Goal: Task Accomplishment & Management: Manage account settings

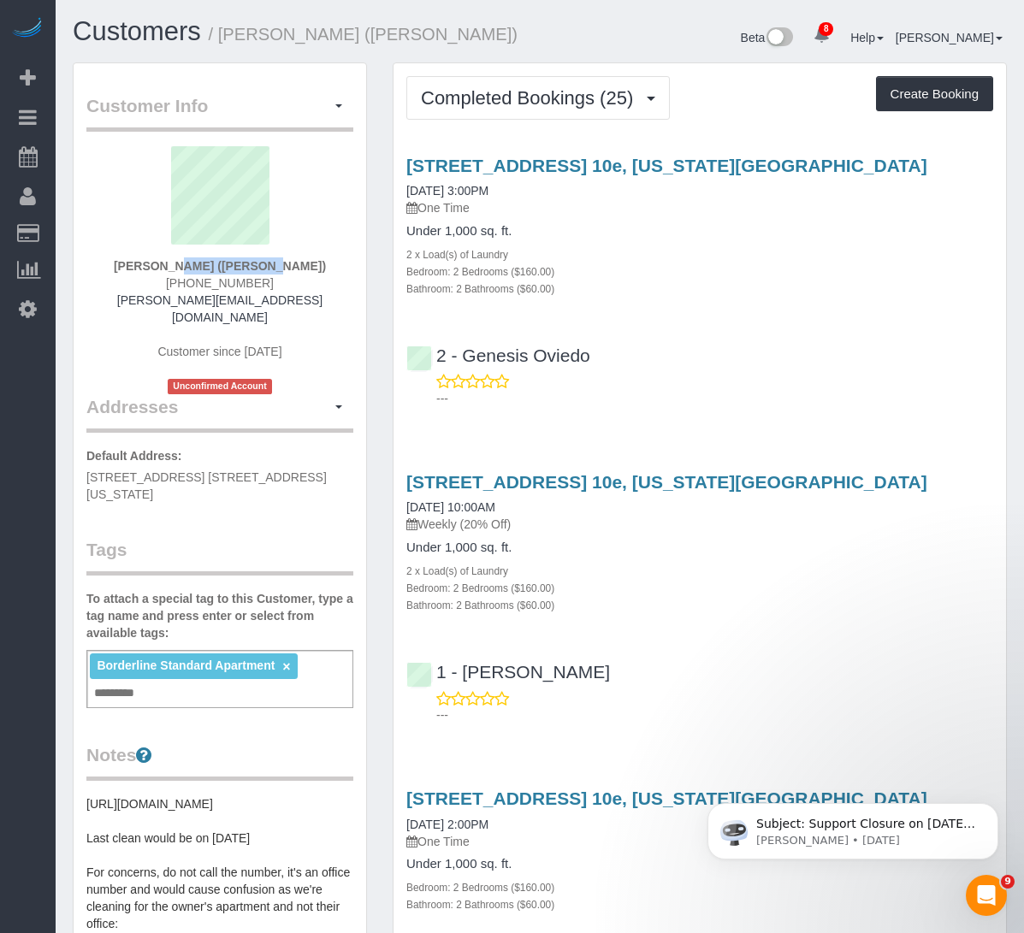
drag, startPoint x: 114, startPoint y: 267, endPoint x: 214, endPoint y: 269, distance: 100.1
click at [214, 269] on div "Johanna Goetze (Peter Harrington) (212) 293-8341 johanna@peterharrington.co.uk …" at bounding box center [219, 270] width 267 height 248
copy strong "Johanna Goetze"
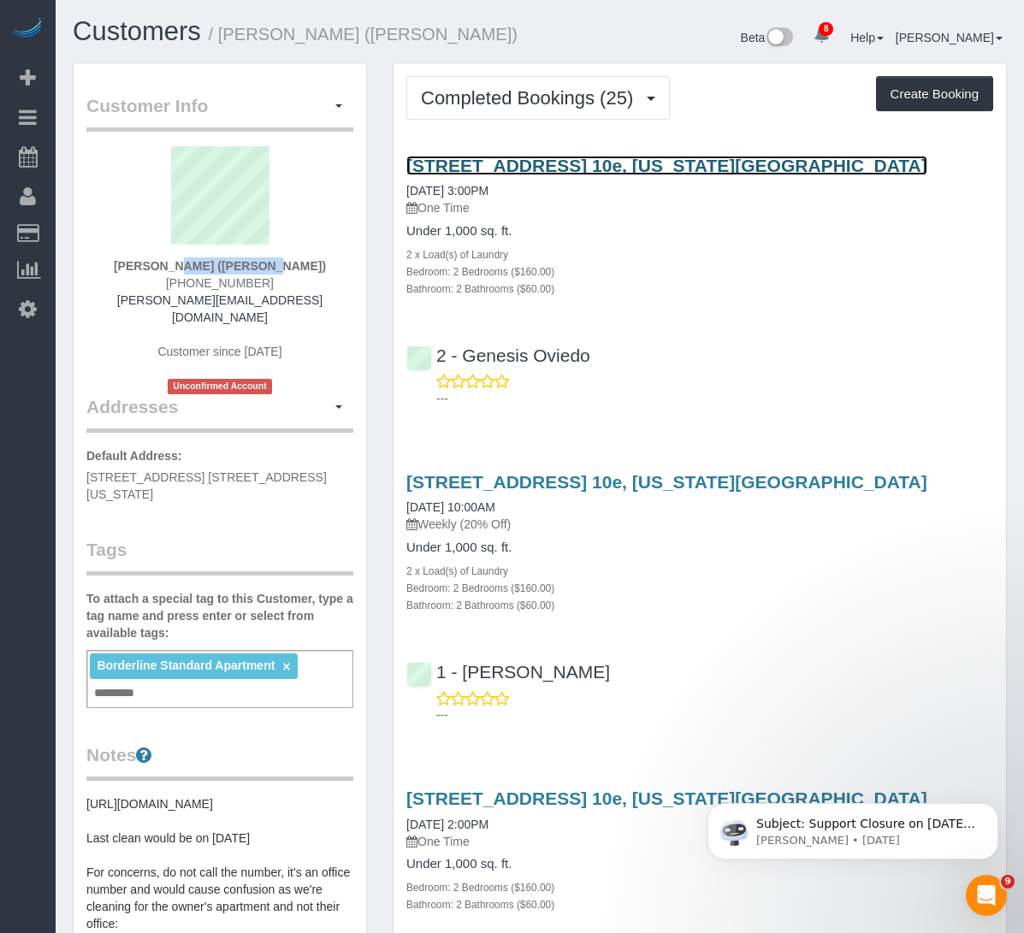
click at [554, 175] on link "501 East 74th Street, Apt. 10e, New York, NY 10021" at bounding box center [666, 166] width 521 height 20
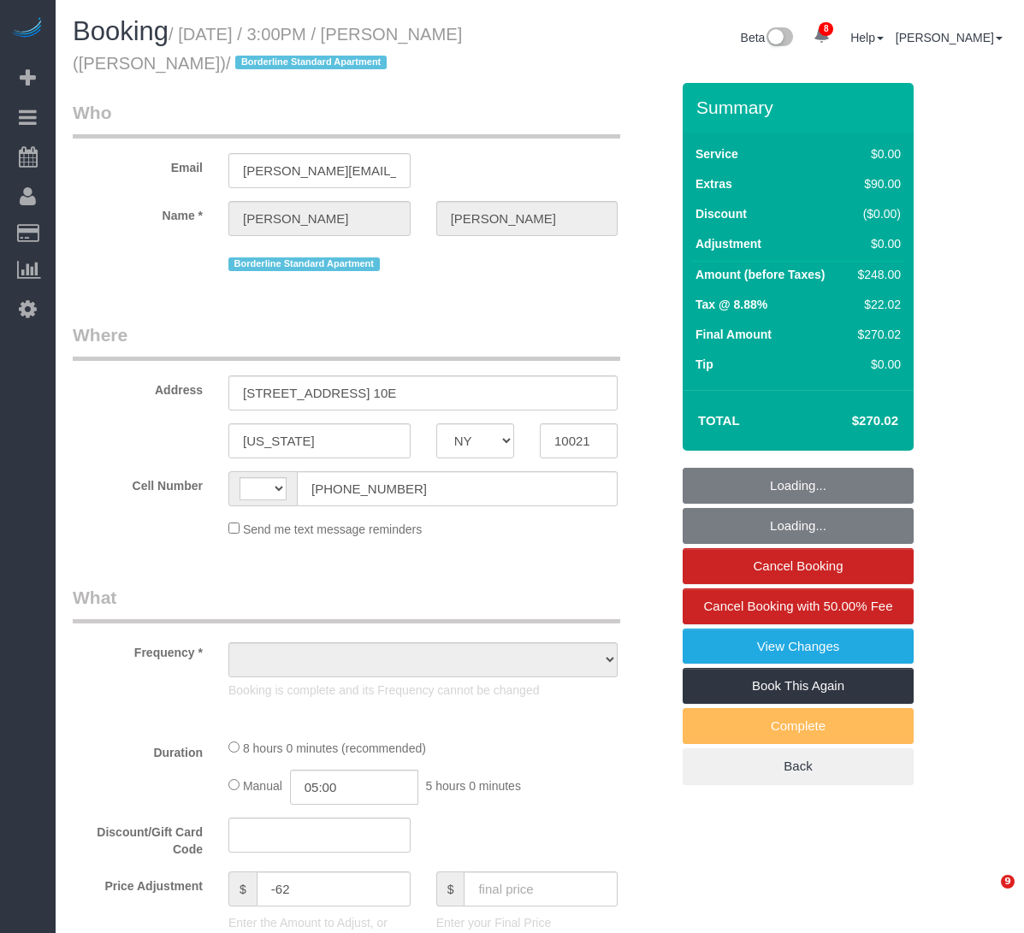
select select "NY"
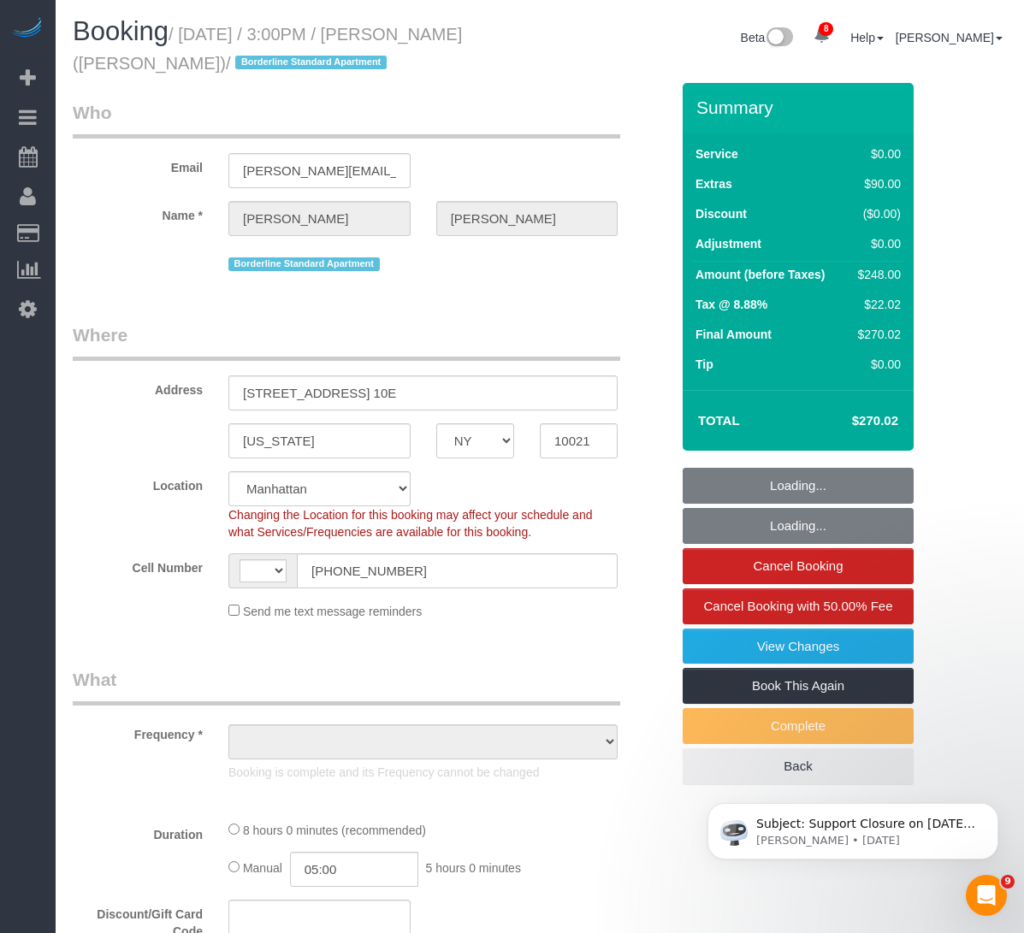
select select "string:[GEOGRAPHIC_DATA]"
select select "object:827"
select select "string:stripe-pm_1R58S94VGloSiKo7oTDM75CS"
select select "2"
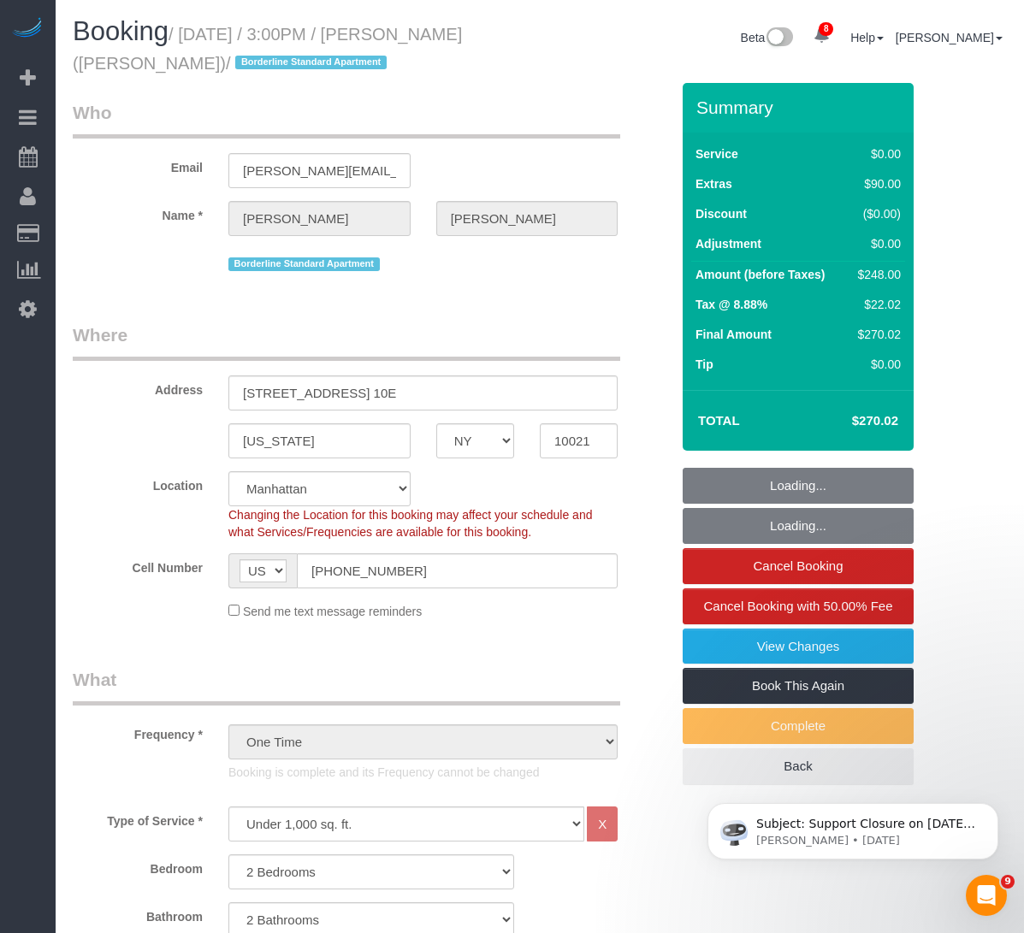
select select "spot1"
select select "number:89"
select select "number:90"
select select "number:15"
select select "number:6"
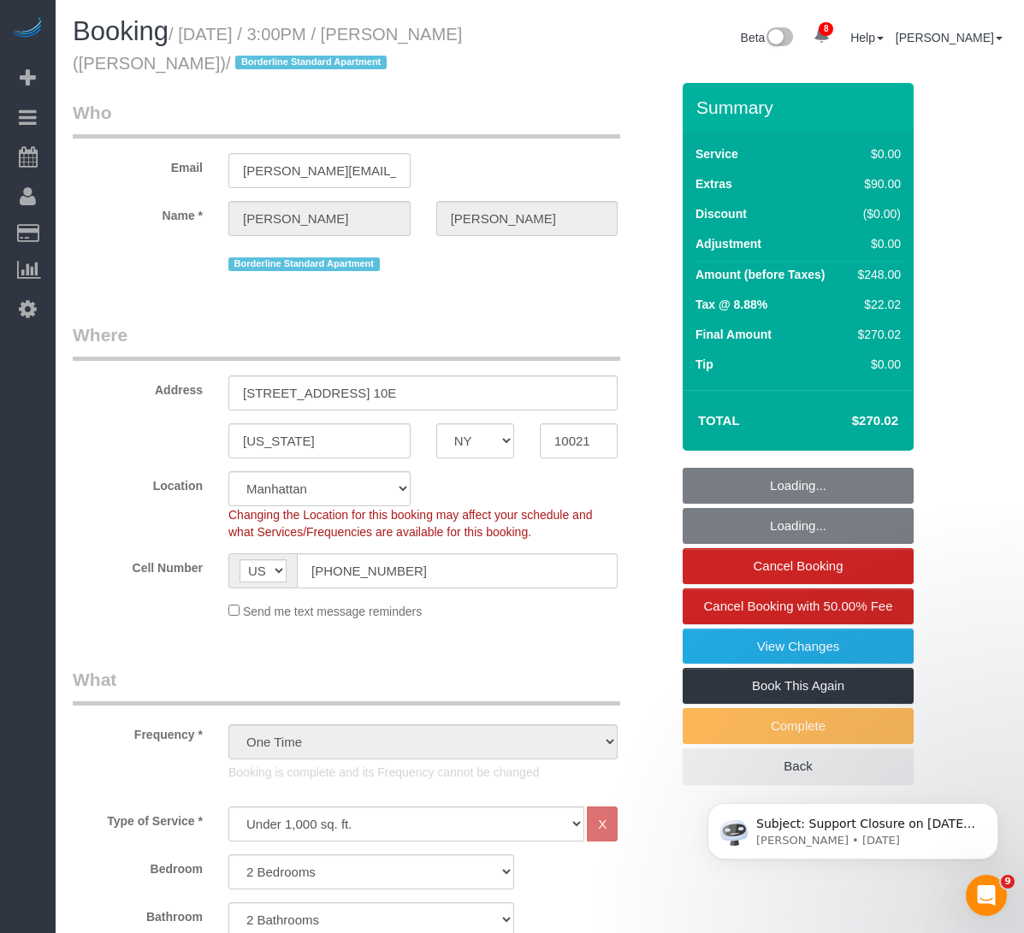
select select "2"
select select "object:1412"
drag, startPoint x: 0, startPoint y: 0, endPoint x: 187, endPoint y: 36, distance: 190.8
click at [187, 36] on small "/ [DATE] / 3:00PM / [PERSON_NAME] ([PERSON_NAME]) / Borderline Standard Apartme…" at bounding box center [267, 49] width 389 height 48
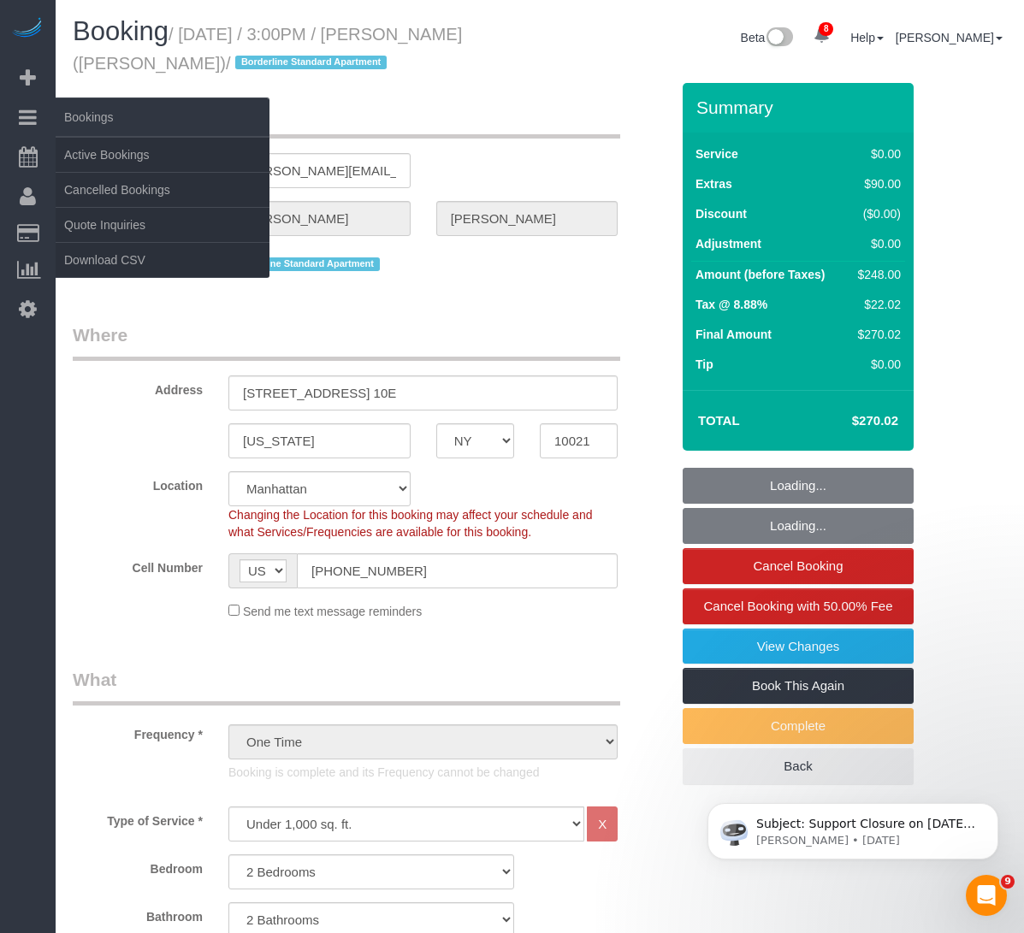
copy small "[DATE] / 3:00PM / [PERSON_NAME] ([PERSON_NAME])"
